Goal: Information Seeking & Learning: Learn about a topic

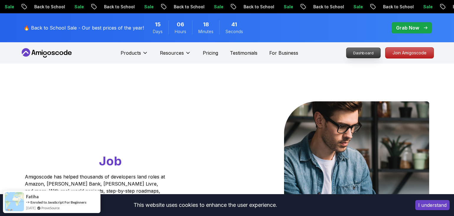
click at [362, 57] on p "Dashboard" at bounding box center [364, 53] width 34 height 10
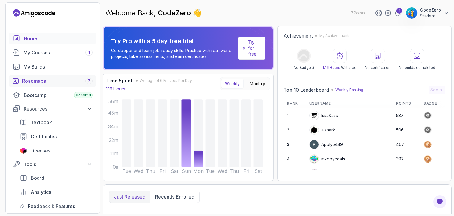
click at [50, 78] on div "Roadmaps 7" at bounding box center [57, 81] width 70 height 7
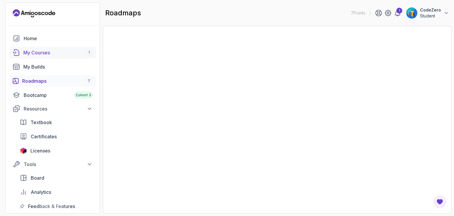
click at [54, 57] on link "My Courses 1" at bounding box center [52, 53] width 87 height 12
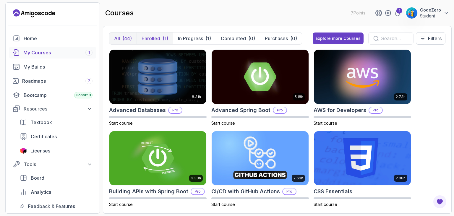
click at [170, 36] on button "Enrolled (1)" at bounding box center [155, 39] width 36 height 12
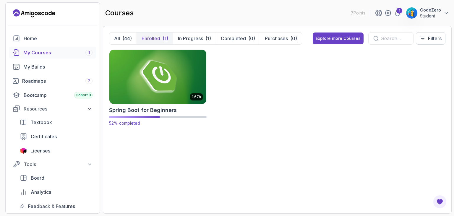
click at [176, 93] on img at bounding box center [158, 76] width 102 height 57
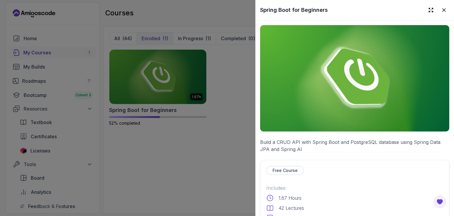
click at [332, 123] on img at bounding box center [354, 78] width 189 height 107
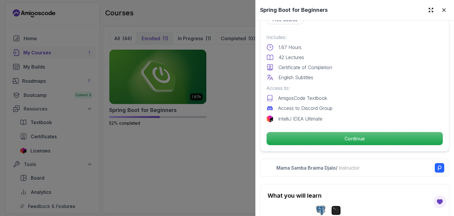
scroll to position [164, 0]
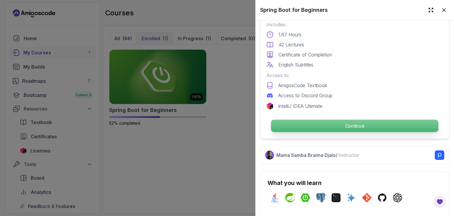
click at [319, 130] on p "Continue" at bounding box center [354, 126] width 167 height 12
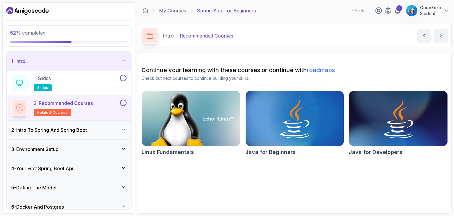
click at [87, 132] on h3 "2 - Intro To Spring And Spring Boot" at bounding box center [49, 130] width 76 height 7
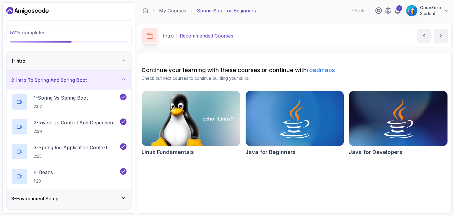
click at [112, 73] on div "2 - Intro To Spring And Spring Boot" at bounding box center [69, 80] width 125 height 19
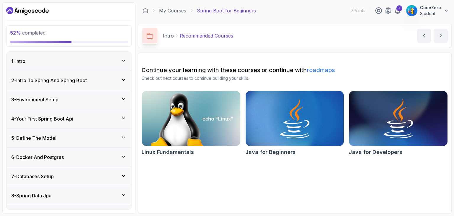
click at [91, 61] on div "1 - Intro" at bounding box center [68, 61] width 115 height 7
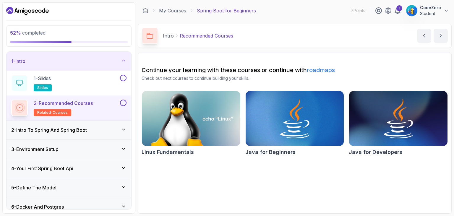
click at [91, 61] on div "1 - Intro" at bounding box center [68, 61] width 115 height 7
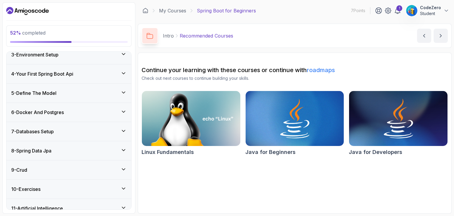
scroll to position [46, 0]
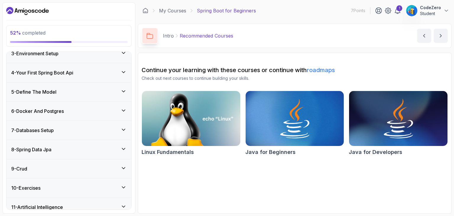
click at [59, 152] on div "8 - Spring Data Jpa" at bounding box center [68, 149] width 115 height 7
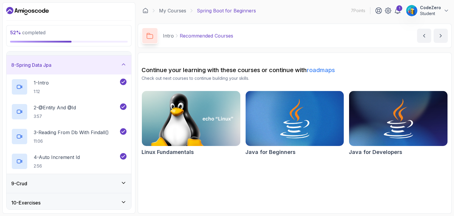
scroll to position [131, 0]
click at [84, 55] on div "8 - Spring Data Jpa" at bounding box center [69, 64] width 125 height 19
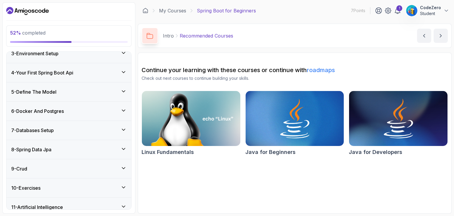
scroll to position [44, 0]
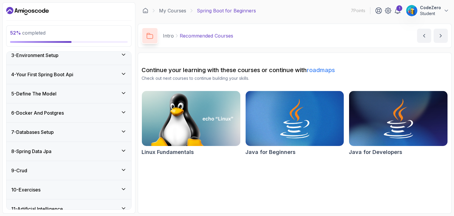
click at [69, 93] on div "5 - Define The Model" at bounding box center [68, 93] width 115 height 7
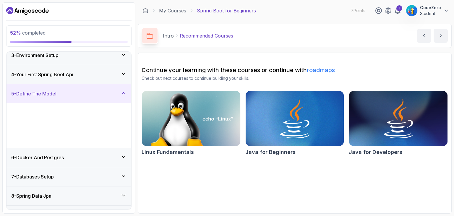
click at [69, 93] on div "5 - Define The Model" at bounding box center [68, 93] width 115 height 7
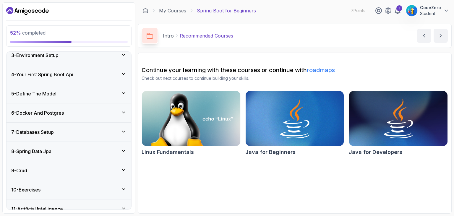
click at [65, 104] on div "6 - Docker And Postgres" at bounding box center [69, 113] width 125 height 19
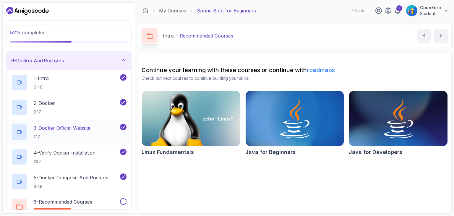
scroll to position [96, 0]
click at [82, 63] on div "6 - Docker And Postgres" at bounding box center [68, 61] width 115 height 7
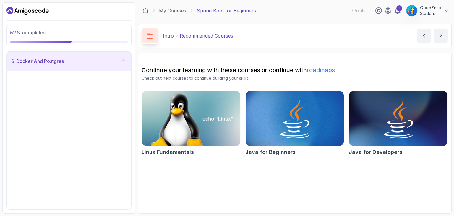
scroll to position [71, 0]
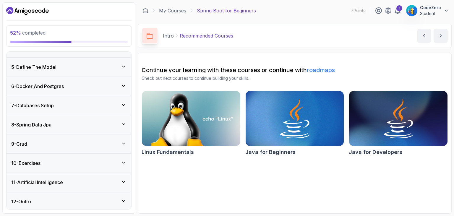
click at [65, 109] on div "7 - Databases Setup" at bounding box center [69, 105] width 125 height 19
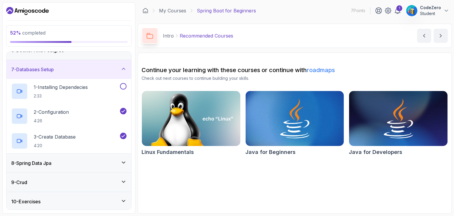
scroll to position [107, 0]
click at [57, 135] on p "3 - Create Database" at bounding box center [55, 136] width 42 height 7
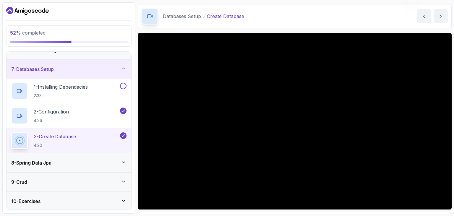
scroll to position [20, 0]
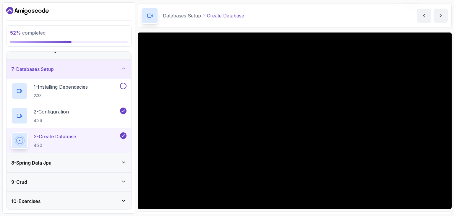
click at [96, 161] on div "8 - Spring Data Jpa" at bounding box center [68, 162] width 115 height 7
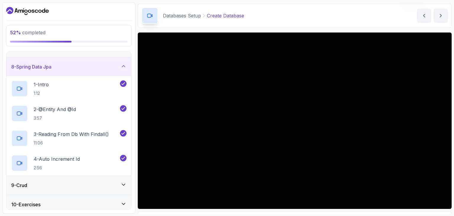
scroll to position [170, 0]
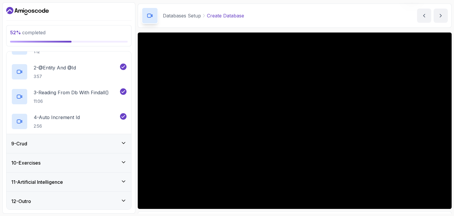
click at [75, 146] on div "9 - Crud" at bounding box center [68, 143] width 115 height 7
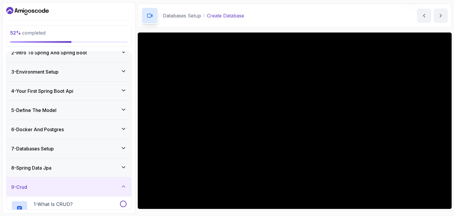
scroll to position [26, 0]
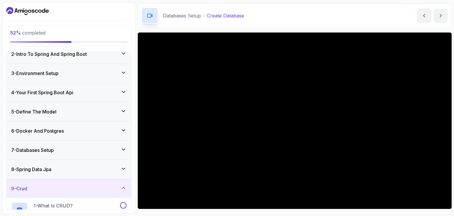
click at [73, 153] on div "7 - Databases Setup" at bounding box center [69, 150] width 125 height 19
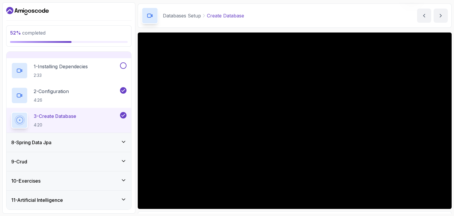
scroll to position [127, 0]
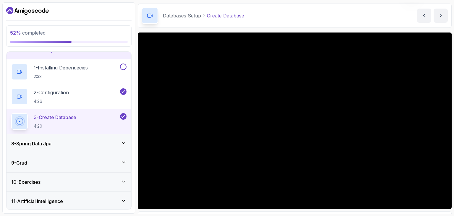
click at [80, 140] on div "8 - Spring Data Jpa" at bounding box center [68, 143] width 115 height 7
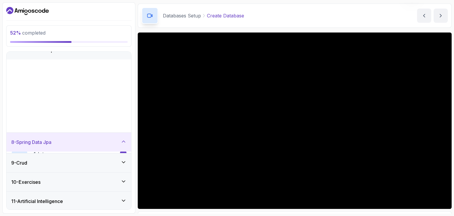
scroll to position [71, 0]
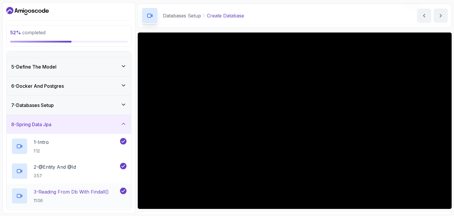
click at [74, 189] on p "3 - Reading From Db With Findall()" at bounding box center [71, 191] width 75 height 7
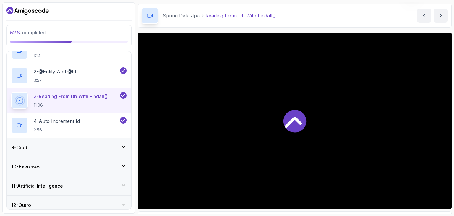
scroll to position [168, 0]
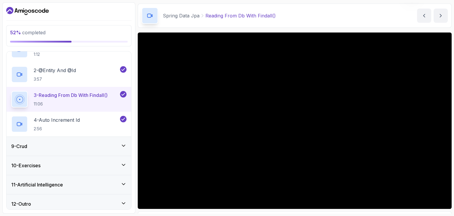
click at [113, 151] on div "9 - Crud" at bounding box center [69, 146] width 125 height 19
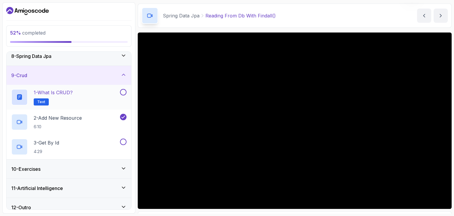
scroll to position [146, 0]
